Goal: Information Seeking & Learning: Compare options

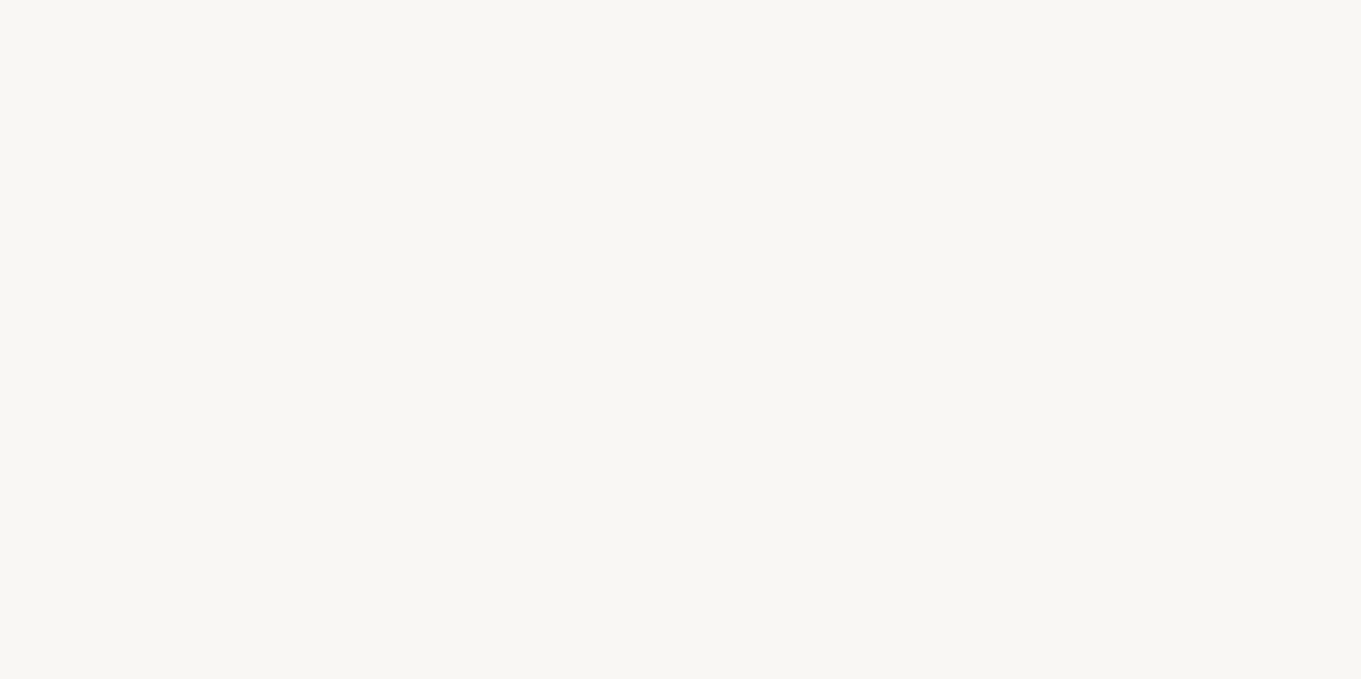
select select "FR"
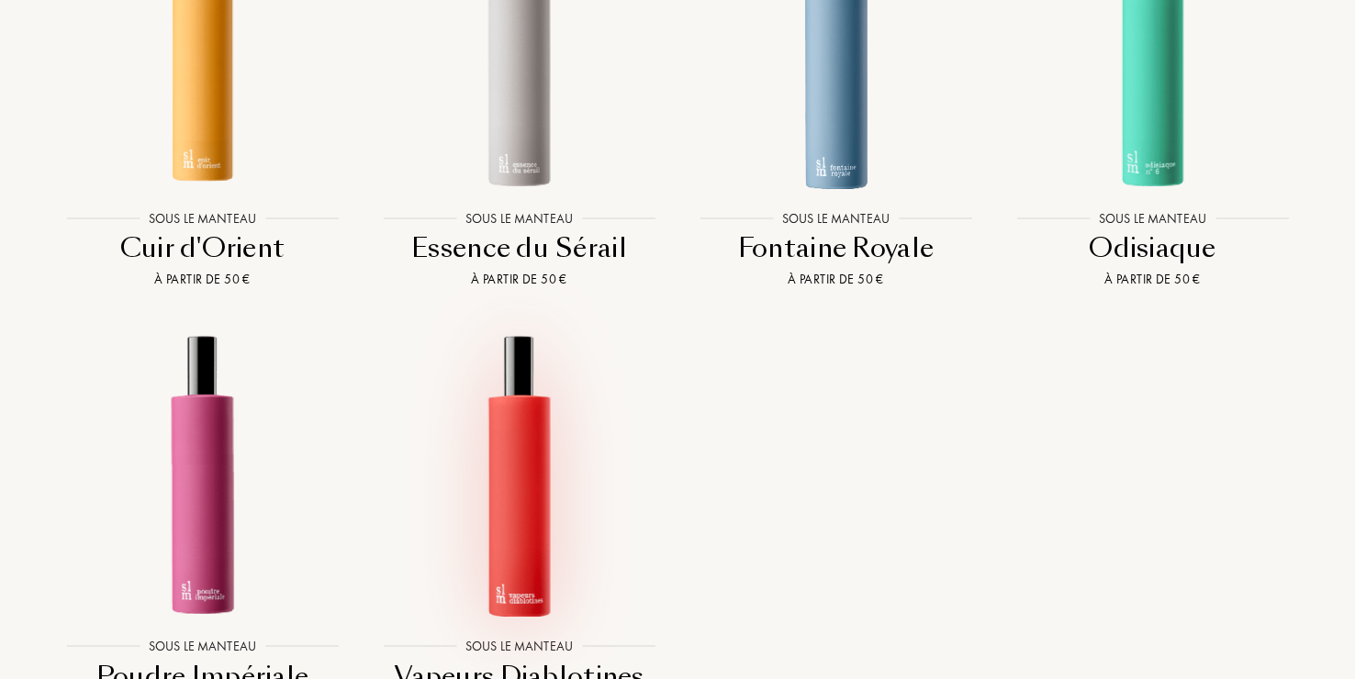
scroll to position [1836, 0]
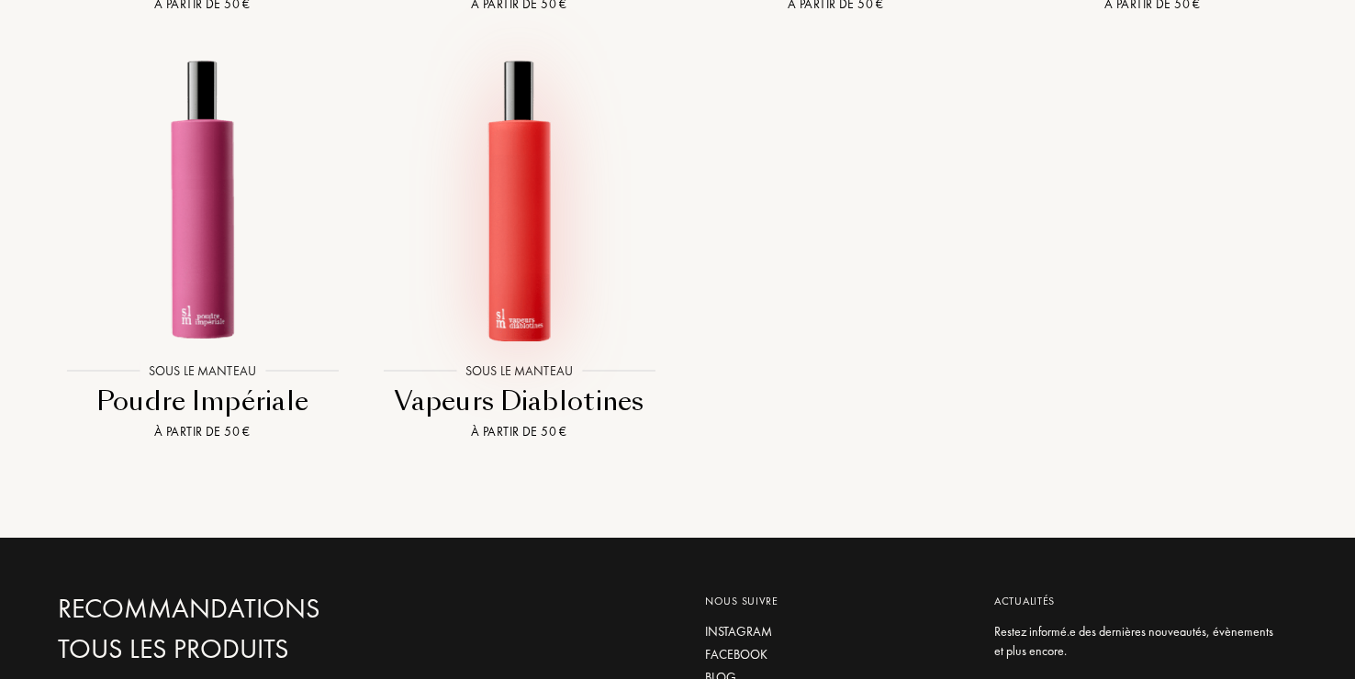
click at [519, 301] on img at bounding box center [519, 200] width 286 height 286
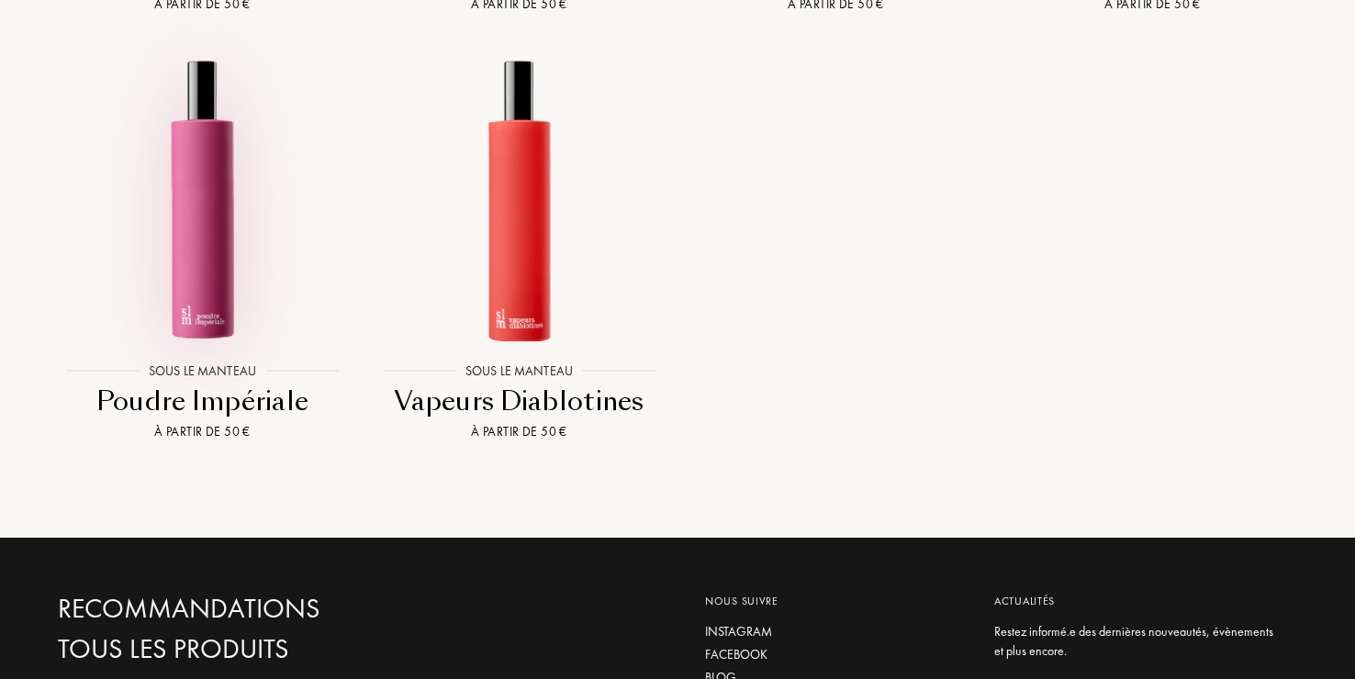
click at [186, 308] on img at bounding box center [203, 200] width 286 height 286
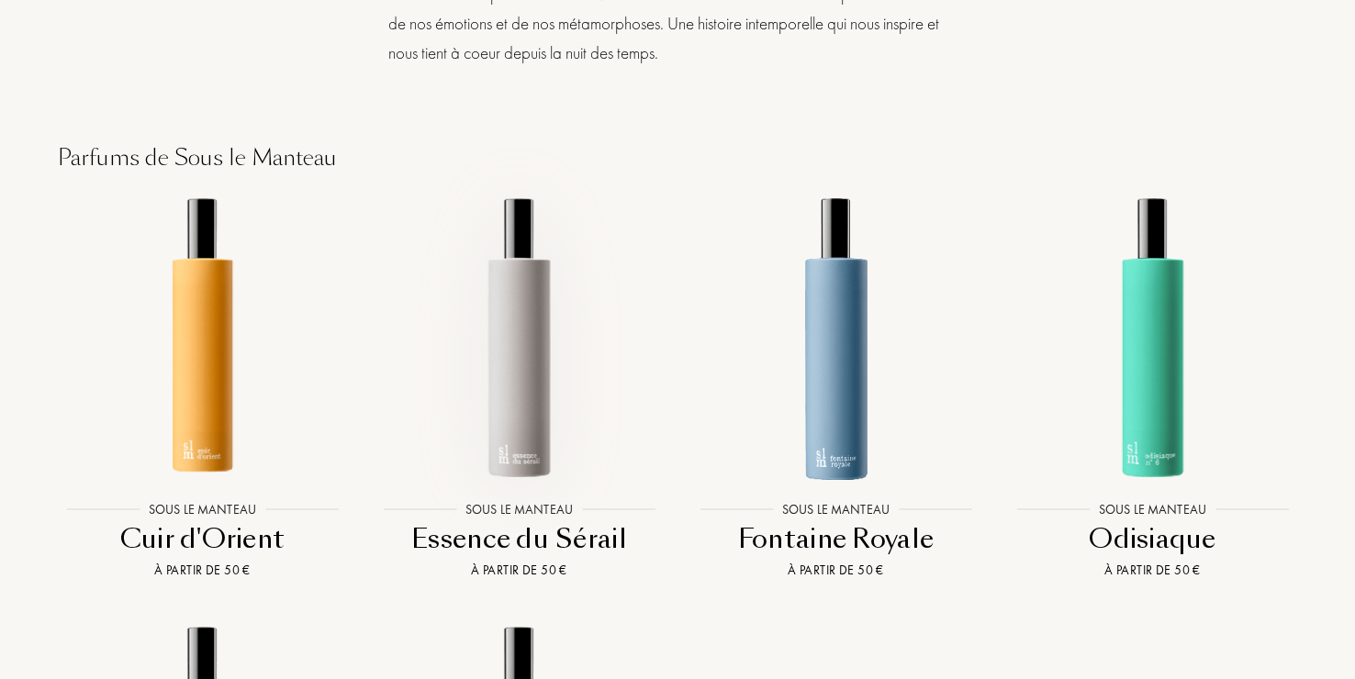
scroll to position [1377, 0]
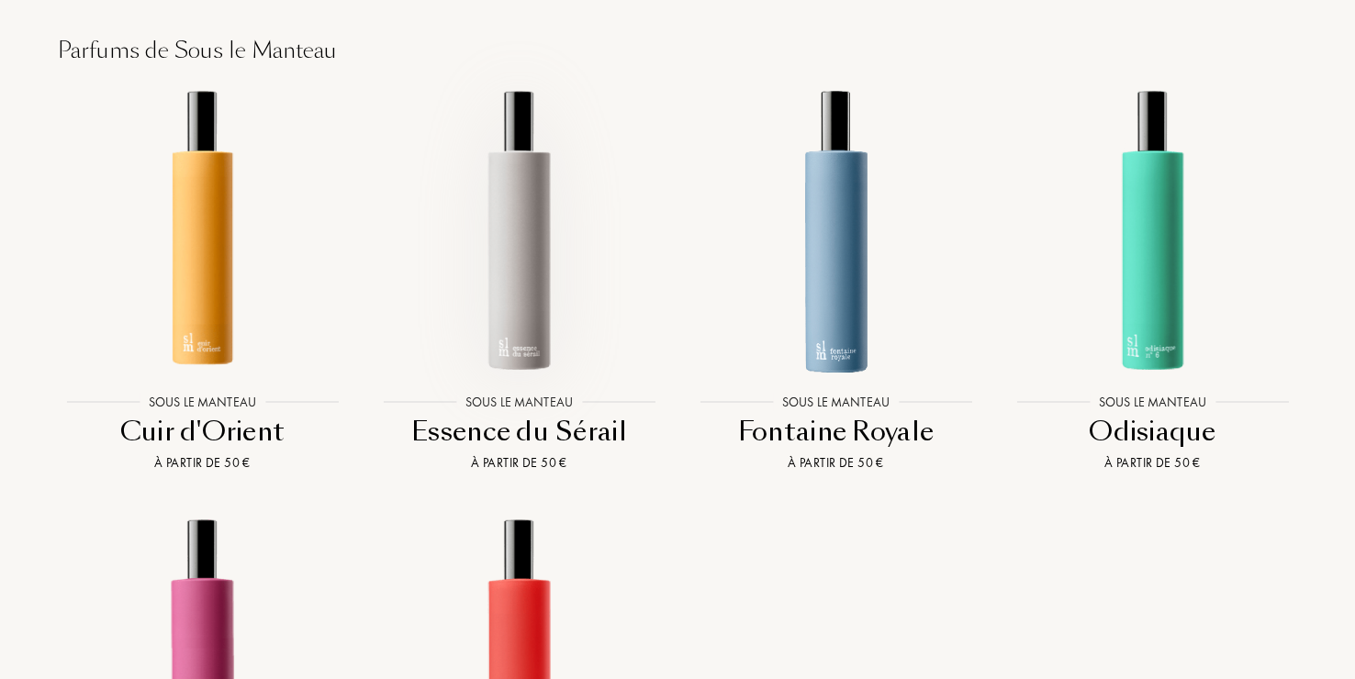
click at [522, 344] on img at bounding box center [519, 230] width 286 height 286
click at [843, 410] on div "Sous le Manteau" at bounding box center [836, 401] width 126 height 19
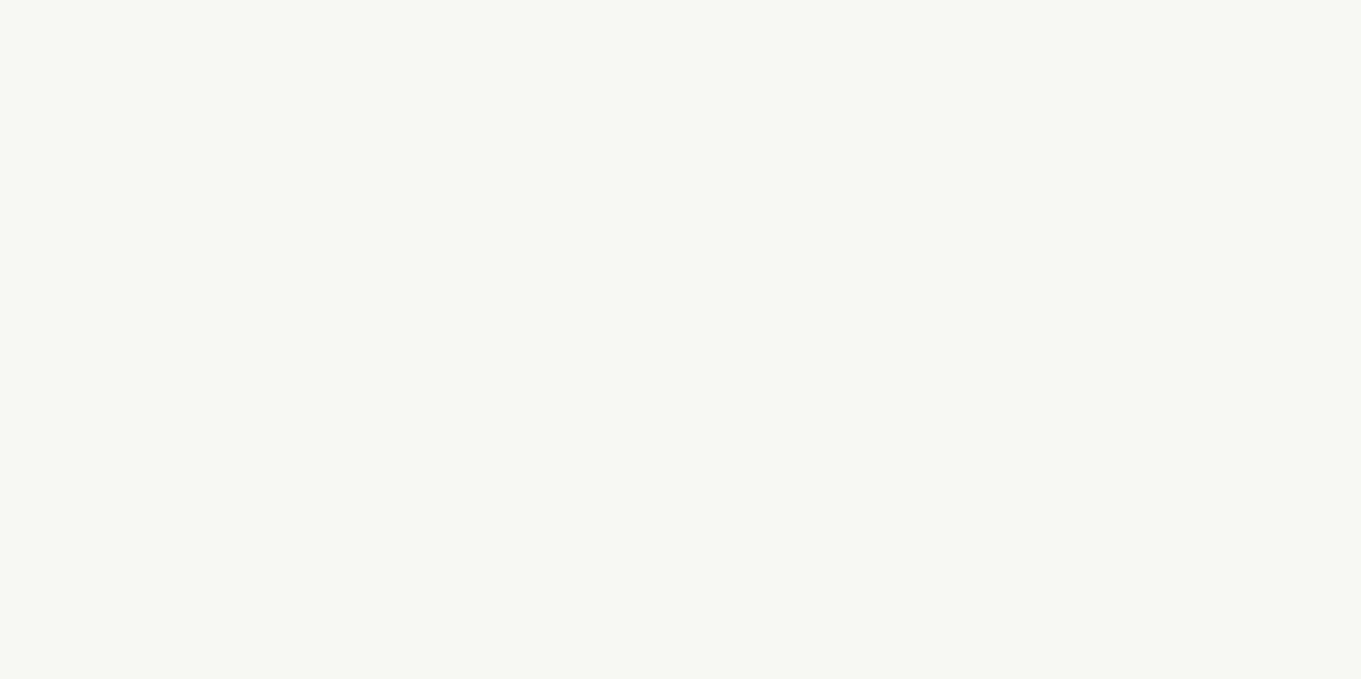
select select "FR"
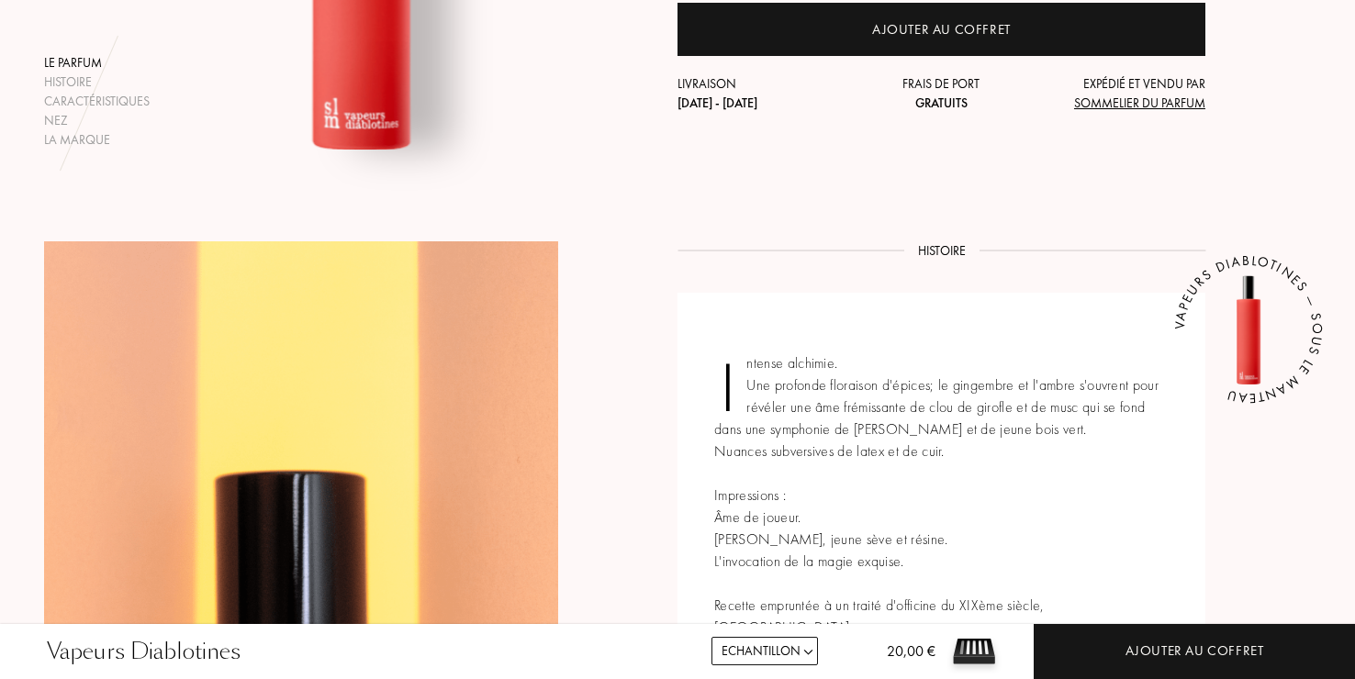
scroll to position [367, 0]
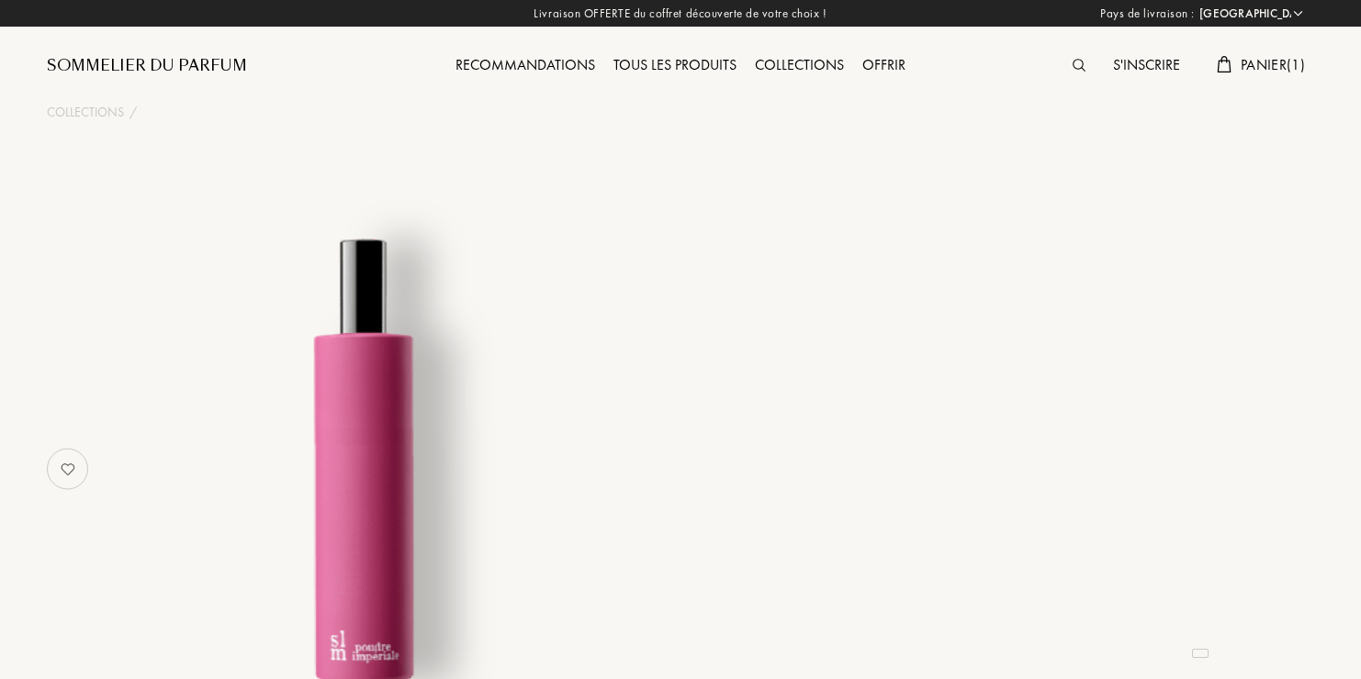
select select "FR"
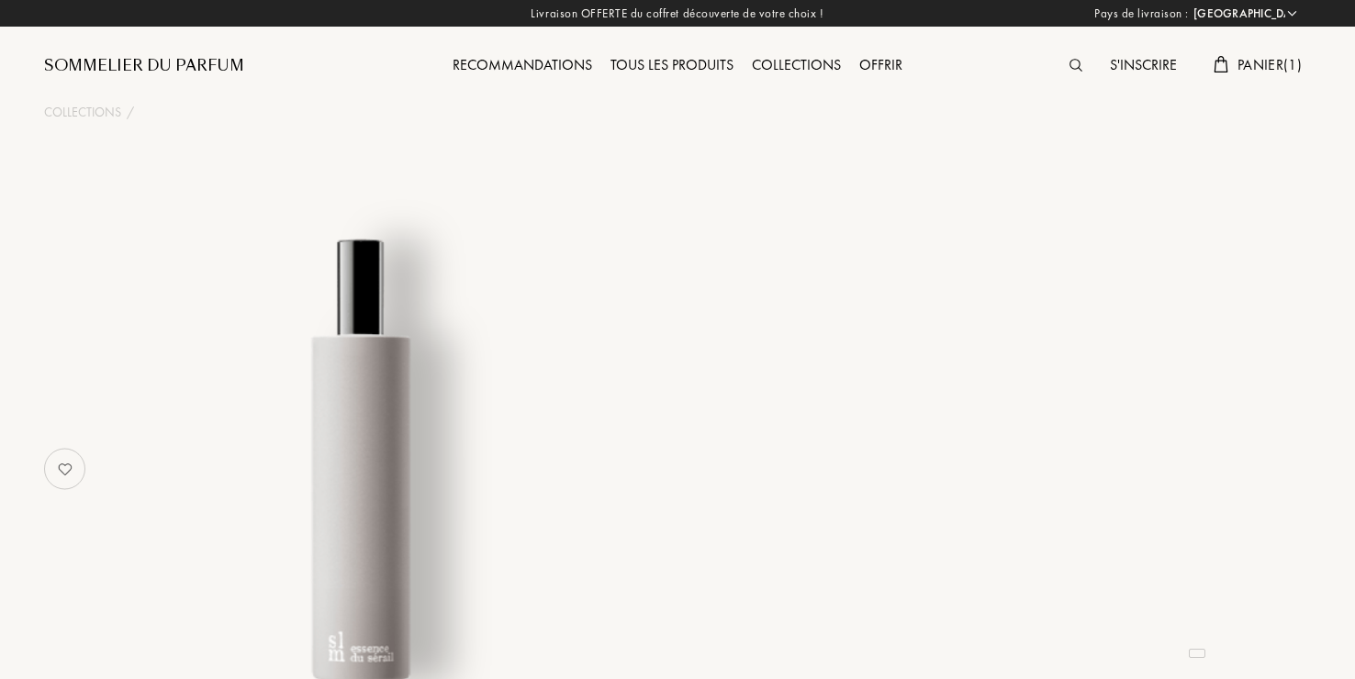
select select "FR"
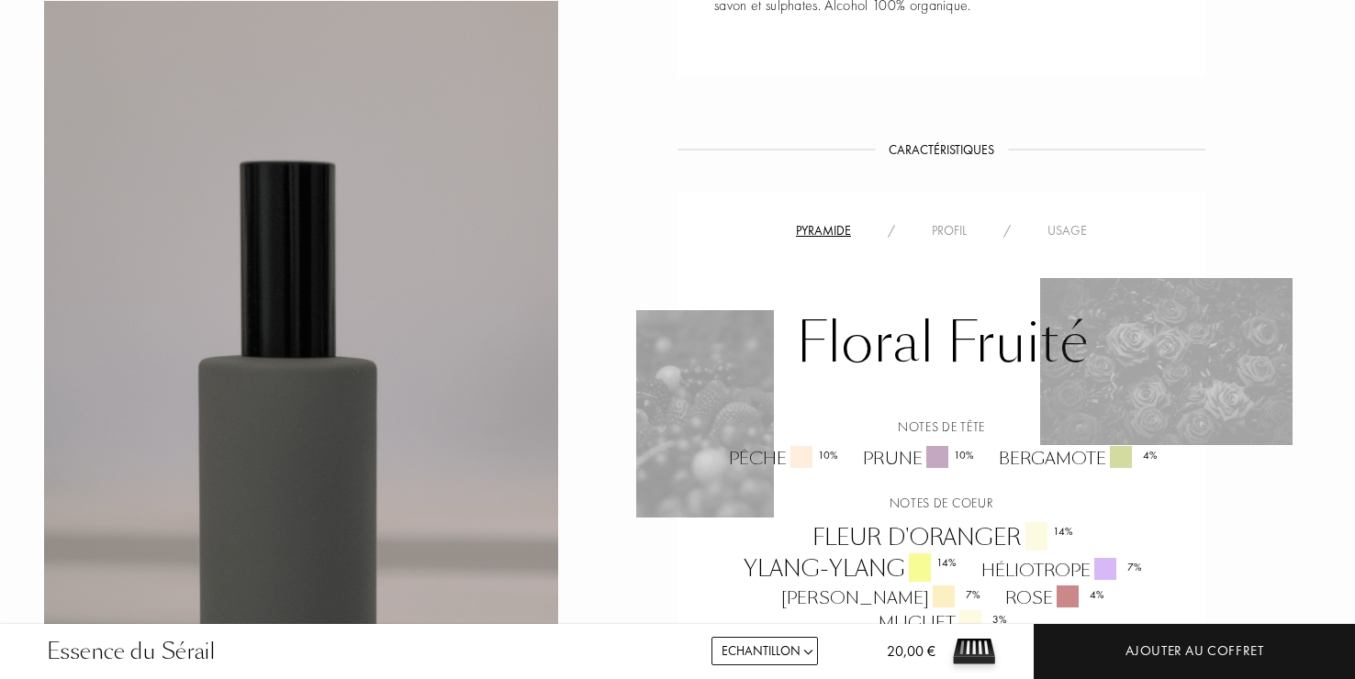
scroll to position [918, 0]
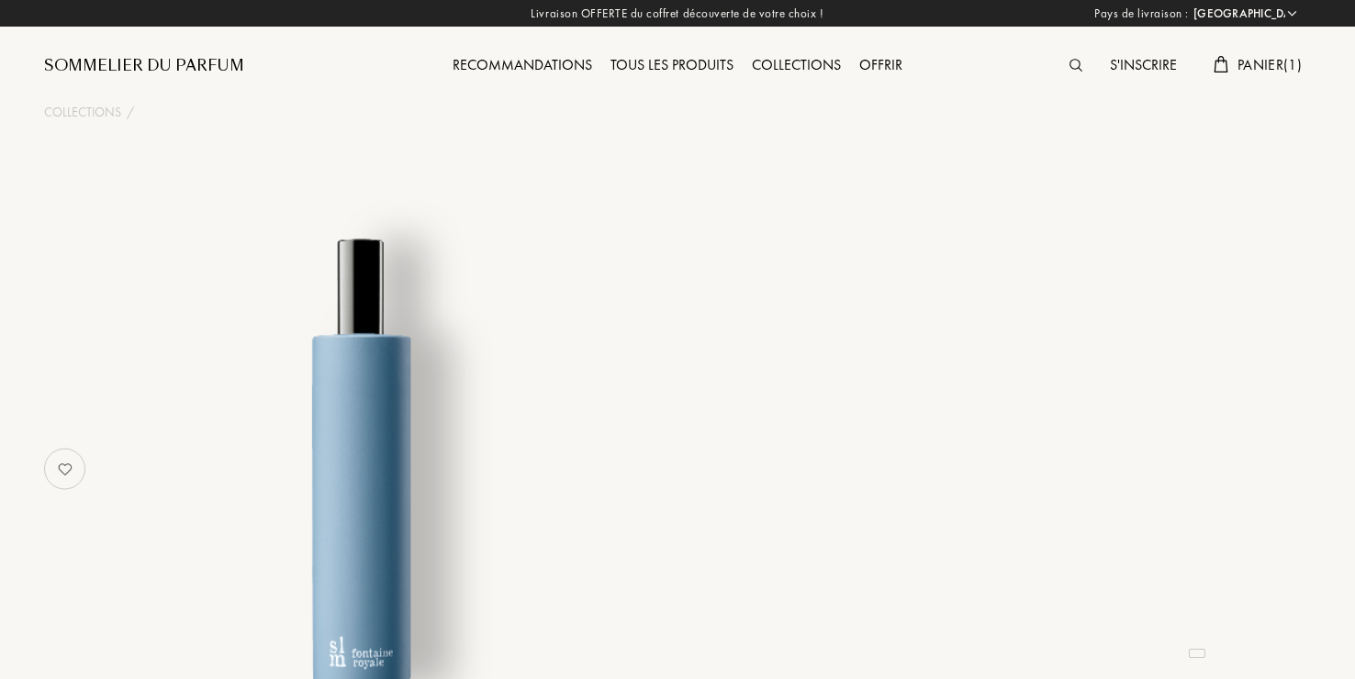
select select "FR"
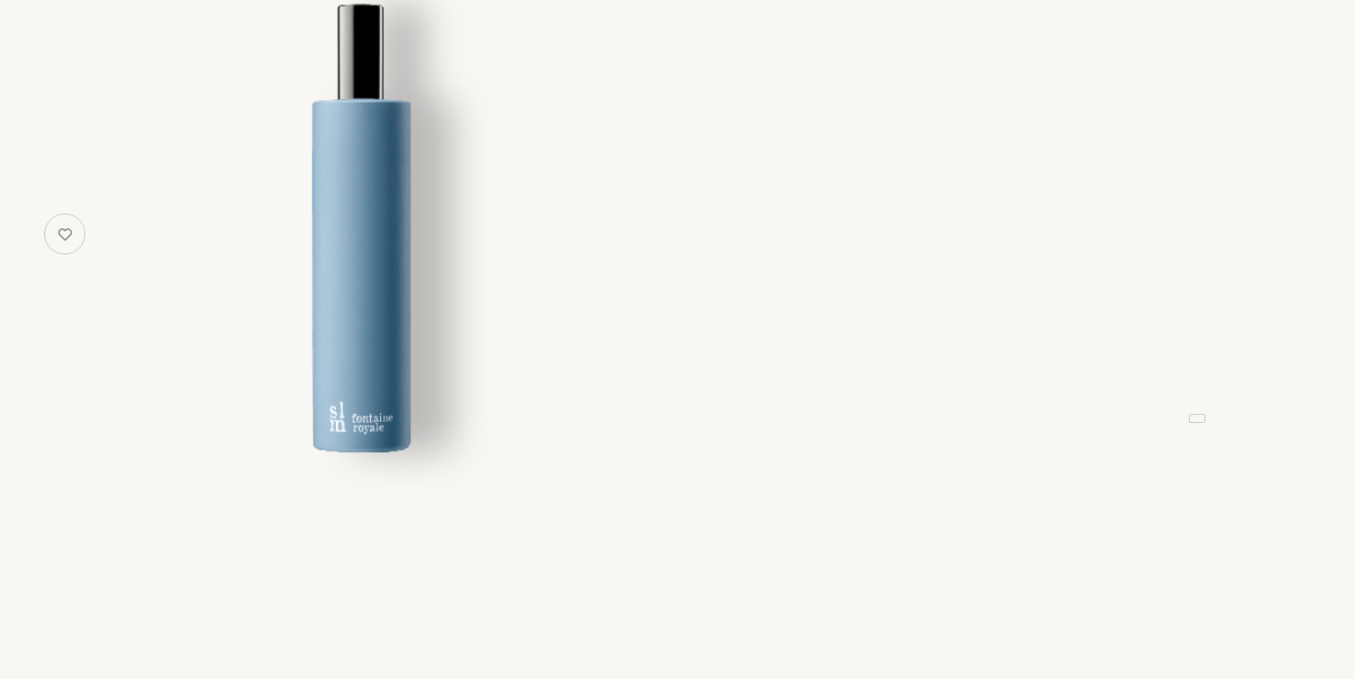
select select "3"
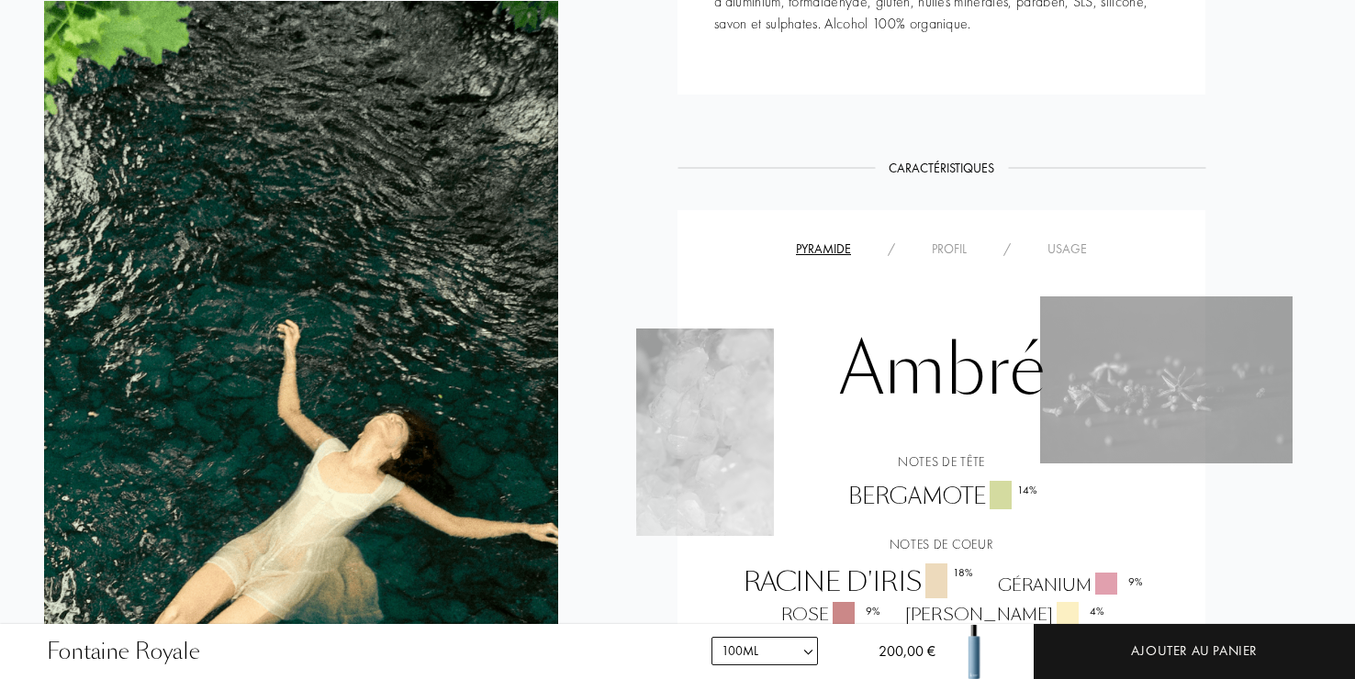
scroll to position [1102, 0]
